Goal: Navigation & Orientation: Find specific page/section

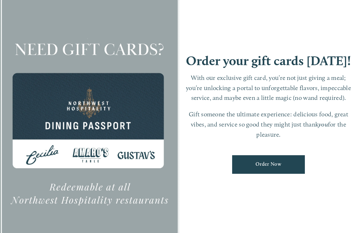
scroll to position [15, 0]
click at [56, 120] on div at bounding box center [89, 116] width 179 height 264
click at [275, 170] on link "Order Now" at bounding box center [268, 164] width 73 height 19
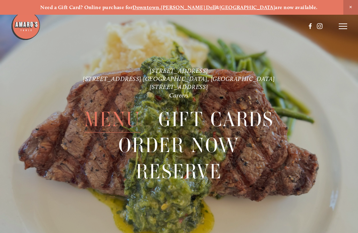
click at [341, 29] on icon at bounding box center [343, 26] width 8 height 6
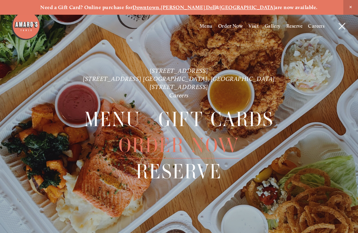
click at [204, 28] on span "Menu" at bounding box center [206, 26] width 13 height 6
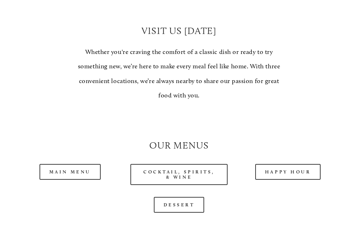
scroll to position [492, 0]
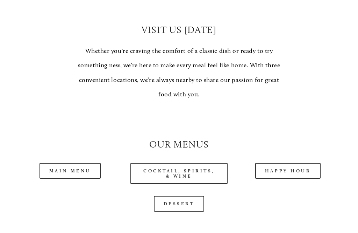
click at [64, 163] on link "Main Menu" at bounding box center [70, 171] width 61 height 16
